Goal: Task Accomplishment & Management: Use online tool/utility

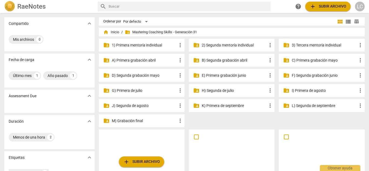
click at [326, 76] on p "F) Segunda grabación junio" at bounding box center [324, 76] width 65 height 6
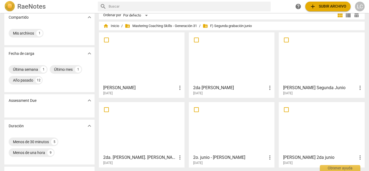
scroll to position [9, 0]
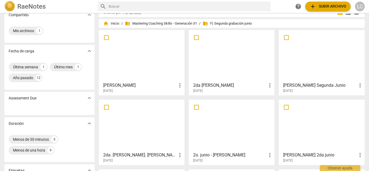
click at [124, 56] on div at bounding box center [142, 56] width 82 height 48
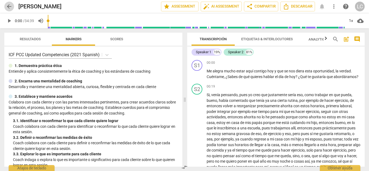
click at [10, 7] on span "arrow_back" at bounding box center [9, 6] width 6 height 6
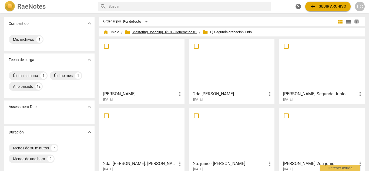
click at [165, 31] on span "folder_shared Mastering Coaching Skills - Generación 31" at bounding box center [161, 31] width 72 height 5
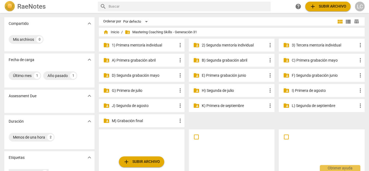
click at [130, 91] on p "G) Primera de julio" at bounding box center [144, 91] width 65 height 6
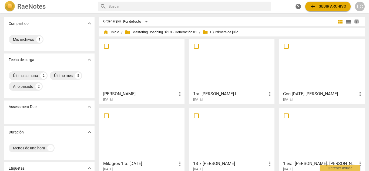
click at [141, 64] on div at bounding box center [142, 64] width 82 height 48
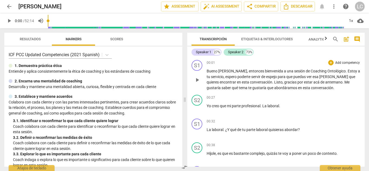
click at [341, 61] on p "Add competency" at bounding box center [348, 62] width 26 height 5
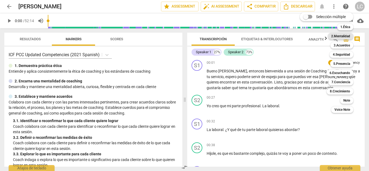
click at [344, 35] on b "2.Mentalidad" at bounding box center [340, 36] width 19 height 6
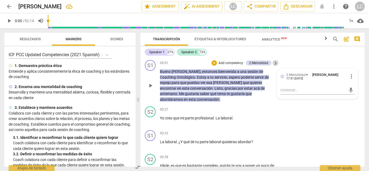
click at [274, 63] on span "keyboard_arrow_right" at bounding box center [275, 63] width 6 height 6
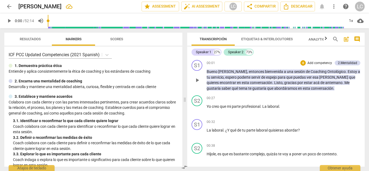
click at [347, 60] on div "+ Add competency 2.Mentalidad" at bounding box center [330, 63] width 60 height 6
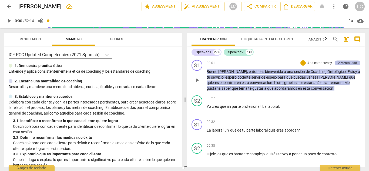
click at [346, 62] on div "2.Mentalidad" at bounding box center [347, 62] width 19 height 5
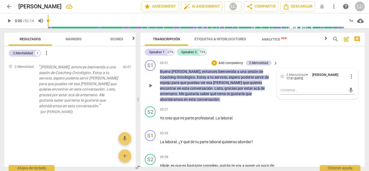
click at [280, 76] on div at bounding box center [282, 77] width 4 height 4
click at [282, 76] on div at bounding box center [282, 77] width 4 height 4
click at [255, 109] on p "Add competency" at bounding box center [259, 109] width 26 height 5
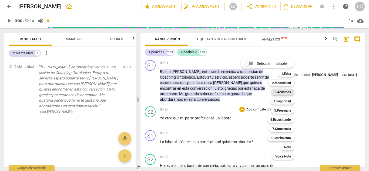
click at [281, 90] on b "3.Acuerdos" at bounding box center [282, 92] width 16 height 6
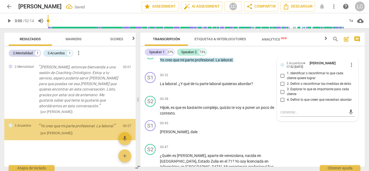
scroll to position [1, 0]
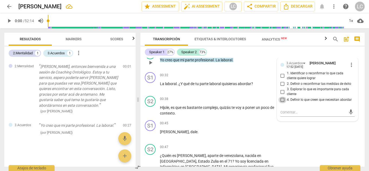
click at [282, 99] on input "4. Definir lo que creen que necesitan abordar" at bounding box center [282, 100] width 9 height 6
checkbox input "true"
click at [279, 92] on input "3. Explorar lo que es importante para cada cliente" at bounding box center [282, 92] width 9 height 6
checkbox input "true"
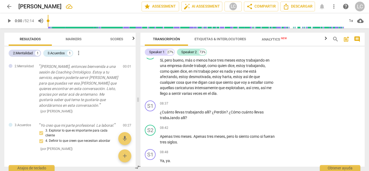
scroll to position [677, 0]
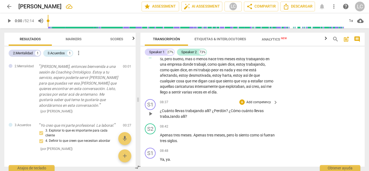
click at [256, 99] on div "+ Add competency" at bounding box center [255, 101] width 32 height 5
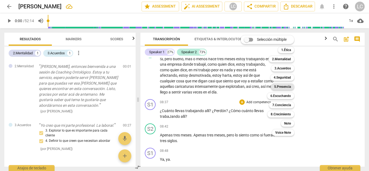
click at [282, 86] on b "5.Presencia" at bounding box center [282, 86] width 17 height 6
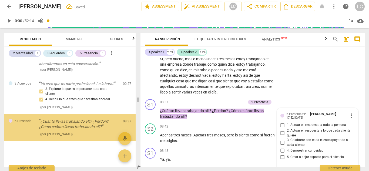
scroll to position [43, 0]
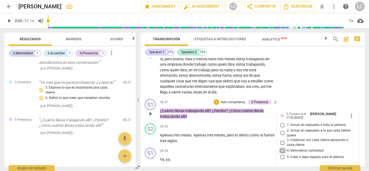
click at [281, 147] on input "4. Demuestrar curiosidad" at bounding box center [282, 150] width 9 height 6
checkbox input "true"
click at [281, 130] on input "2. Actuar en respuesta a lo que cada cliente quiere" at bounding box center [282, 133] width 9 height 6
checkbox input "true"
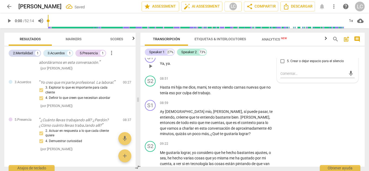
scroll to position [773, 0]
click at [258, 100] on p "Add competency" at bounding box center [259, 102] width 26 height 5
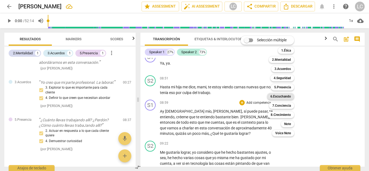
click at [280, 97] on b "6.Escuchando" at bounding box center [280, 96] width 21 height 6
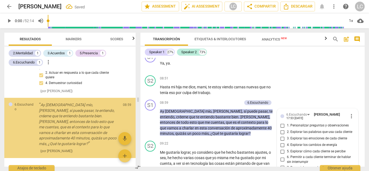
scroll to position [118, 0]
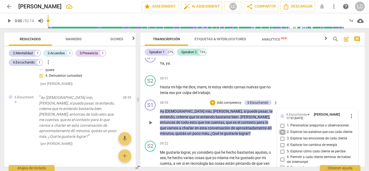
click at [281, 129] on input "2. Explorar las palabras que usa cada cliente" at bounding box center [282, 132] width 9 height 6
checkbox input "true"
click at [224, 100] on p "Add competency" at bounding box center [229, 102] width 26 height 5
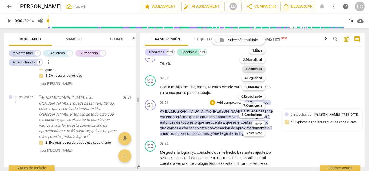
click at [253, 68] on b "3.Acuerdos" at bounding box center [253, 69] width 16 height 6
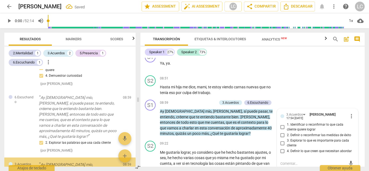
scroll to position [179, 0]
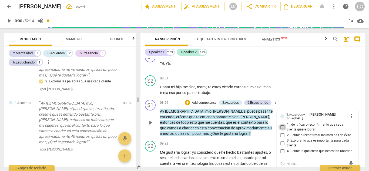
click at [281, 124] on input "1. Identificar o reconfirmar lo que cada cliente quiere lograr" at bounding box center [282, 127] width 9 height 6
checkbox input "true"
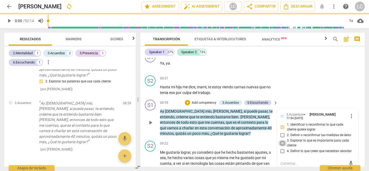
click at [282, 140] on input "3. Explorar lo que es importante para cada cliente" at bounding box center [282, 143] width 9 height 6
checkbox input "true"
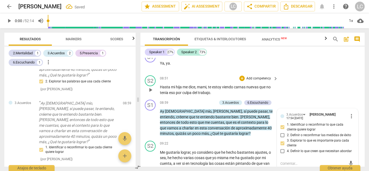
click at [297, 73] on div "S2 play_arrow pause 08:51 + Add competency keyboard_arrow_right Hasta mi hija m…" at bounding box center [252, 85] width 224 height 24
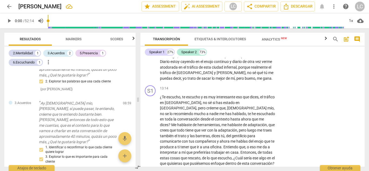
scroll to position [1080, 0]
click at [261, 86] on p "Add competency" at bounding box center [259, 88] width 26 height 5
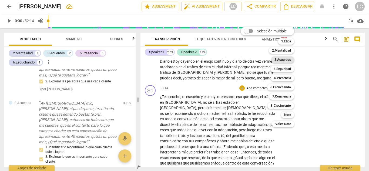
click at [282, 59] on b "3.Acuerdos" at bounding box center [282, 59] width 16 height 6
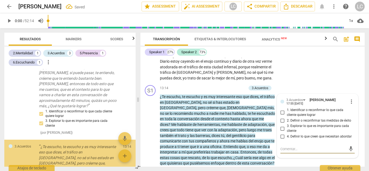
scroll to position [289, 0]
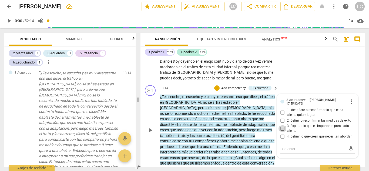
click at [282, 125] on input "3. Explorar lo que es importante para cada cliente" at bounding box center [282, 128] width 9 height 6
checkbox input "true"
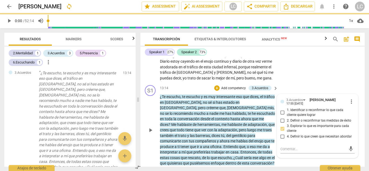
click at [225, 86] on p "Add competency" at bounding box center [234, 88] width 26 height 5
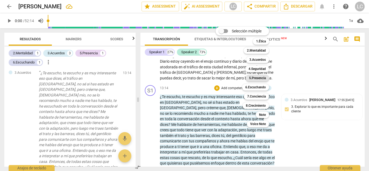
click at [257, 79] on b "5.Presencia" at bounding box center [257, 78] width 17 height 6
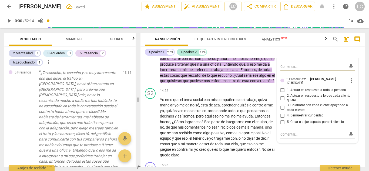
scroll to position [1163, 0]
click at [282, 87] on input "1. Actuar en respuesta a toda la persona" at bounding box center [282, 90] width 9 height 6
checkbox input "true"
click at [282, 112] on input "4. Demuestrar curiosidad" at bounding box center [282, 115] width 9 height 6
checkbox input "true"
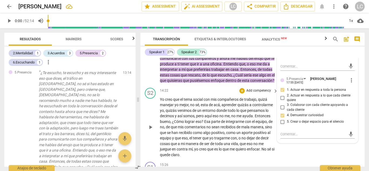
click at [224, 86] on div "S2 play_arrow pause 14:22 + Add competency keyboard_arrow_right Yo creo que el …" at bounding box center [252, 123] width 224 height 74
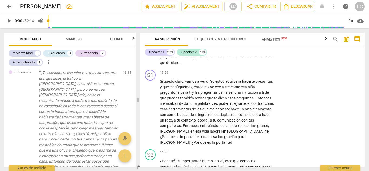
scroll to position [1255, 0]
click at [256, 70] on p "Add competency" at bounding box center [259, 72] width 26 height 5
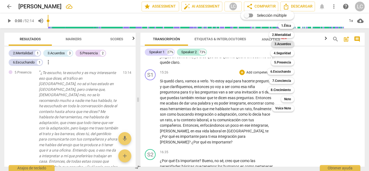
click at [283, 42] on b "3.Acuerdos" at bounding box center [282, 44] width 16 height 6
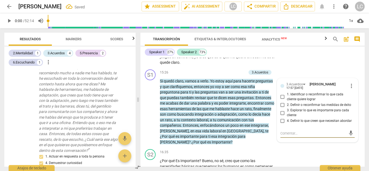
scroll to position [557, 0]
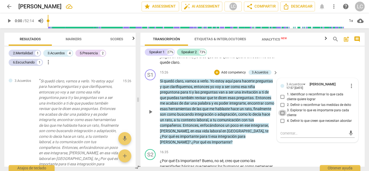
click at [281, 110] on input "3. Explorar lo que es importante para cada cliente" at bounding box center [282, 113] width 9 height 6
checkbox input "true"
click at [282, 118] on input "4. Definir lo que creen que necesitan abordar" at bounding box center [282, 121] width 9 height 6
checkbox input "true"
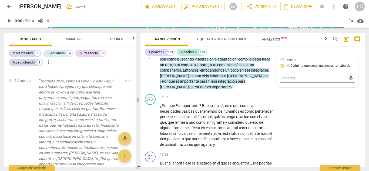
scroll to position [1318, 0]
